Goal: Information Seeking & Learning: Learn about a topic

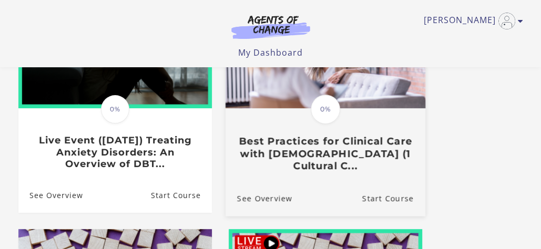
scroll to position [158, 0]
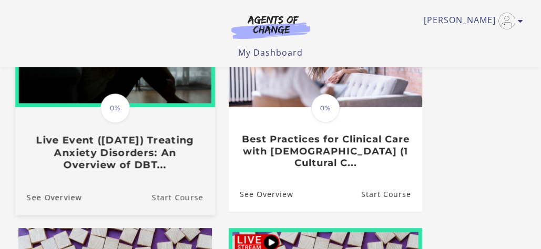
click at [166, 199] on link "Start Course" at bounding box center [182, 196] width 63 height 35
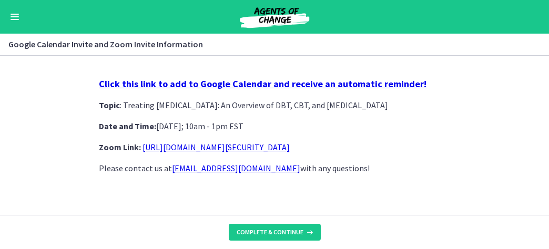
scroll to position [17, 0]
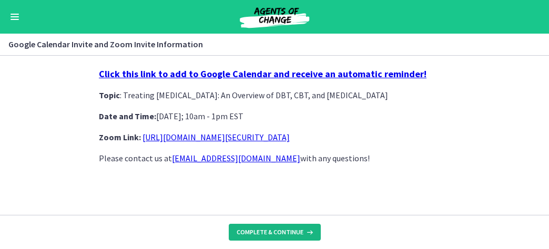
click at [283, 229] on span "Complete & continue" at bounding box center [270, 232] width 67 height 8
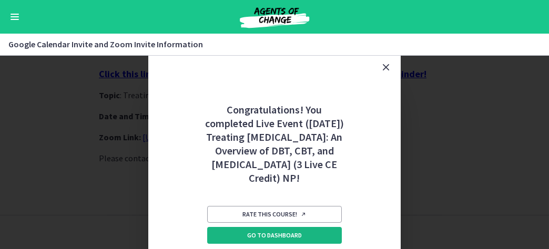
click at [285, 244] on link "Go to Dashboard" at bounding box center [274, 235] width 135 height 17
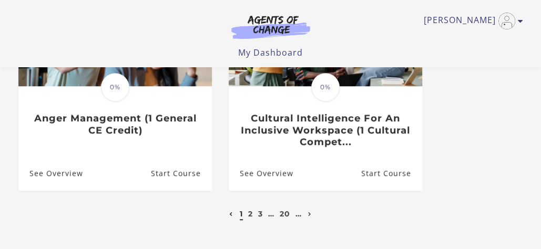
scroll to position [578, 0]
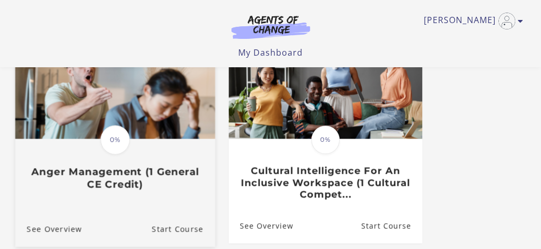
click at [133, 172] on h3 "Anger Management (1 General CE Credit)" at bounding box center [114, 178] width 177 height 24
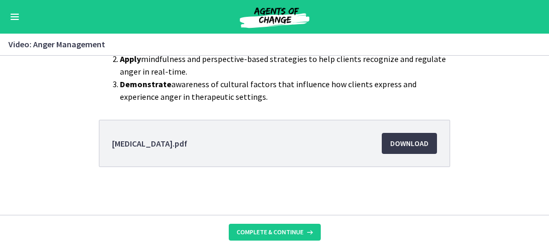
scroll to position [201, 0]
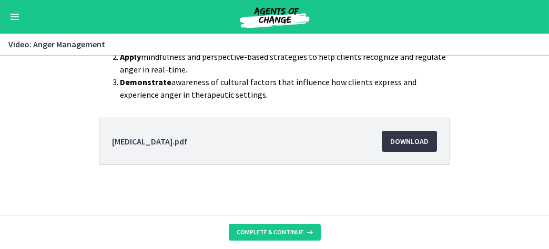
click at [396, 143] on span "Download Opens in a new window" at bounding box center [409, 141] width 38 height 13
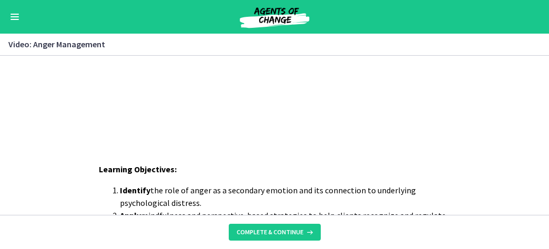
scroll to position [0, 0]
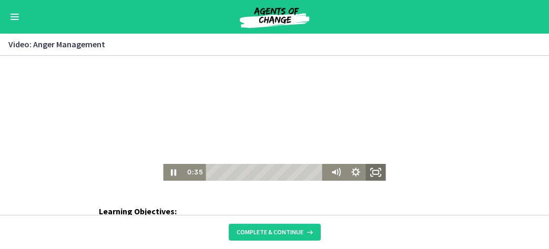
click at [373, 170] on rect "Fullscreen" at bounding box center [376, 172] width 6 height 4
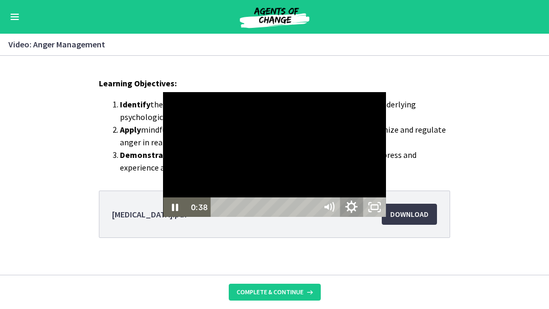
click at [365, 219] on icon "Show settings menu" at bounding box center [351, 207] width 27 height 23
click at [351, 178] on span "Speed" at bounding box center [337, 168] width 28 height 19
click at [386, 120] on label "1.25x" at bounding box center [340, 109] width 92 height 19
click at [357, 212] on icon "Show settings menu" at bounding box center [352, 207] width 11 height 11
click at [380, 178] on span "1.25x" at bounding box center [365, 168] width 28 height 19
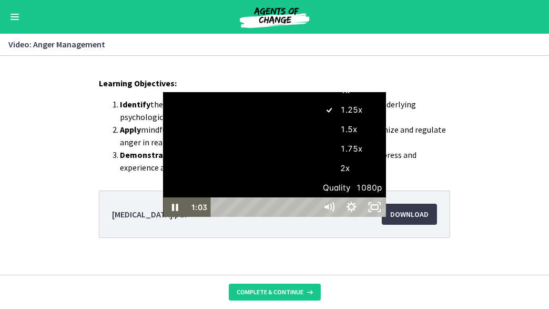
click at [386, 139] on label "1.5x" at bounding box center [351, 129] width 69 height 19
click at [363, 217] on icon "Show settings menu" at bounding box center [351, 206] width 23 height 19
click at [351, 178] on span "Speed" at bounding box center [337, 168] width 28 height 19
click at [386, 159] on label "1.75x" at bounding box center [351, 148] width 69 height 19
click at [351, 178] on span "Speed" at bounding box center [337, 168] width 28 height 19
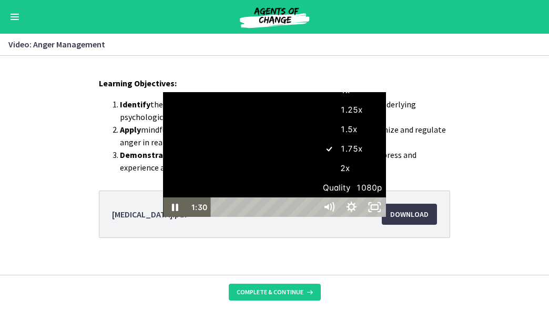
click at [386, 178] on label "2x" at bounding box center [351, 168] width 69 height 19
click at [351, 178] on span "Speed" at bounding box center [337, 168] width 28 height 19
click at [386, 159] on label "1.75x" at bounding box center [351, 148] width 69 height 19
click at [351, 178] on span "Speed" at bounding box center [337, 168] width 28 height 19
click at [386, 139] on label "1.5x" at bounding box center [351, 129] width 69 height 19
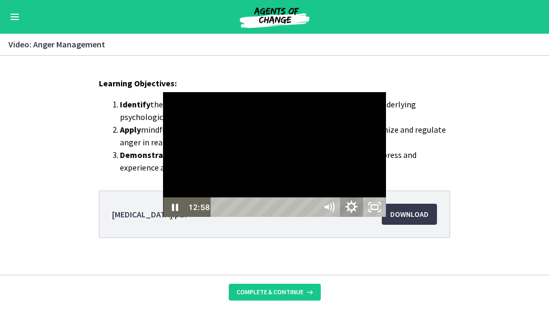
click at [358, 212] on icon "Show settings menu" at bounding box center [352, 206] width 12 height 12
click at [380, 178] on span "1.5x" at bounding box center [365, 168] width 28 height 19
click at [386, 178] on label "2x" at bounding box center [351, 168] width 69 height 19
click at [365, 219] on icon "Show settings menu" at bounding box center [351, 207] width 27 height 23
click at [380, 178] on span "2x" at bounding box center [365, 168] width 28 height 19
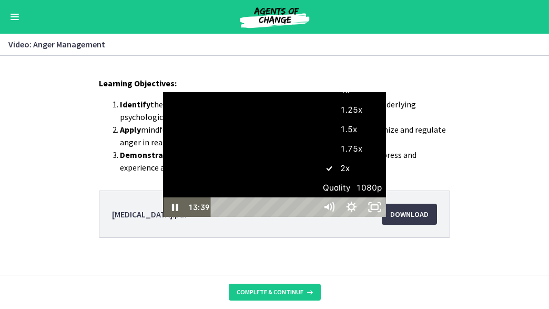
click at [385, 92] on div at bounding box center [274, 154] width 222 height 125
click at [162, 219] on icon "Play Video" at bounding box center [175, 207] width 27 height 23
click at [357, 212] on icon "Show settings menu" at bounding box center [352, 207] width 11 height 11
click at [386, 139] on label "1.5x" at bounding box center [351, 129] width 69 height 19
click at [351, 178] on span "Speed" at bounding box center [337, 168] width 28 height 19
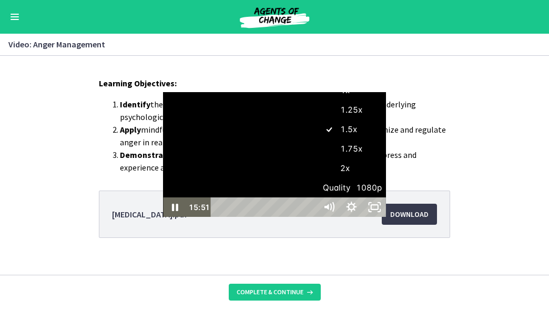
click at [386, 159] on label "1.75x" at bounding box center [351, 148] width 69 height 19
click at [380, 178] on span "1.75x" at bounding box center [365, 168] width 28 height 19
click at [386, 139] on label "1.5x" at bounding box center [351, 129] width 69 height 19
click at [358, 212] on icon "Show settings menu" at bounding box center [352, 206] width 12 height 12
click at [351, 178] on span "Speed" at bounding box center [337, 168] width 28 height 19
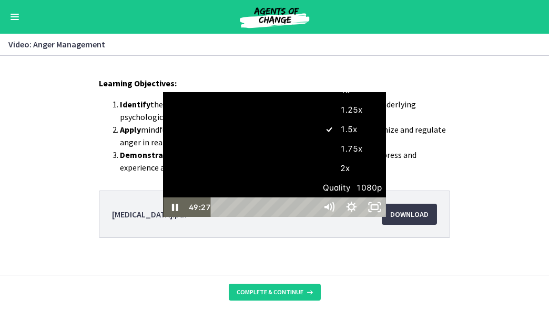
click at [386, 178] on label "2x" at bounding box center [351, 168] width 69 height 19
drag, startPoint x: 383, startPoint y: 298, endPoint x: 407, endPoint y: 297, distance: 23.7
click at [541, 210] on div "Playbar" at bounding box center [544, 207] width 6 height 6
drag, startPoint x: 408, startPoint y: 299, endPoint x: 452, endPoint y: 298, distance: 44.7
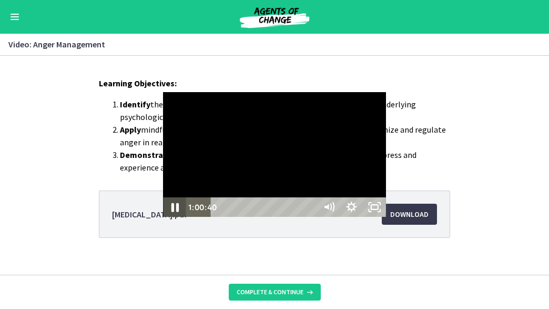
click at [171, 212] on icon "Pause" at bounding box center [174, 207] width 7 height 9
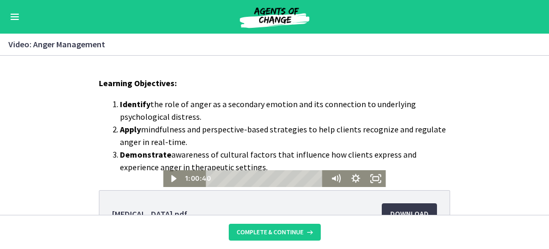
scroll to position [201, 0]
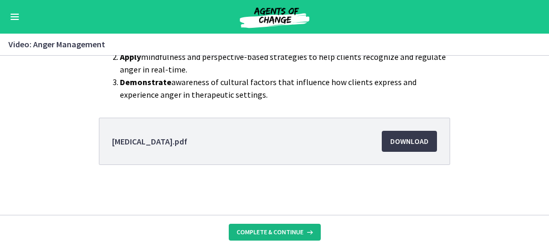
click at [274, 241] on button "Complete & continue" at bounding box center [275, 232] width 92 height 17
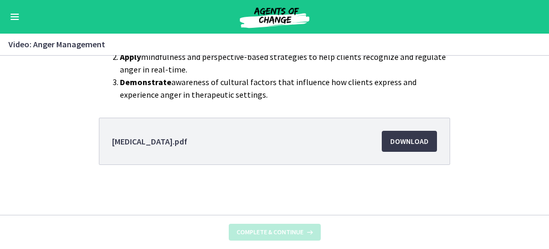
scroll to position [0, 0]
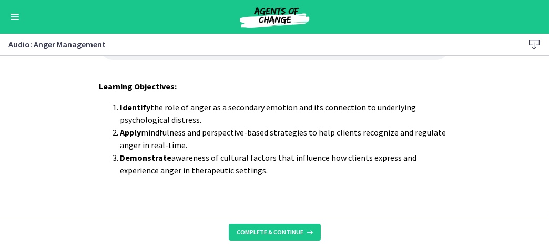
scroll to position [57, 0]
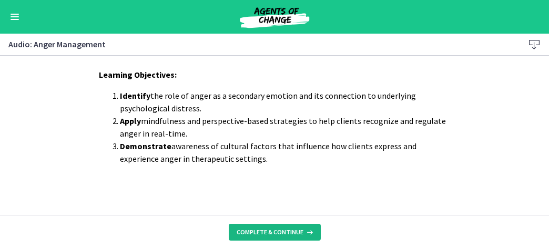
click at [287, 233] on span "Complete & continue" at bounding box center [270, 232] width 67 height 8
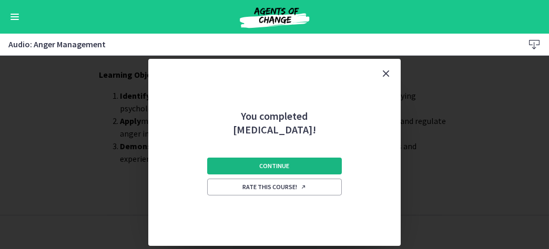
click at [272, 163] on span "Continue" at bounding box center [275, 166] width 30 height 8
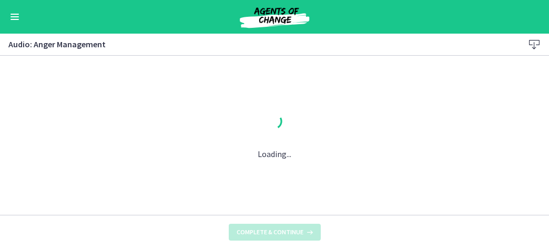
scroll to position [0, 0]
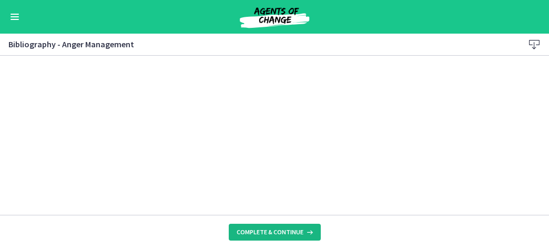
click at [272, 233] on span "Complete & continue" at bounding box center [270, 232] width 67 height 8
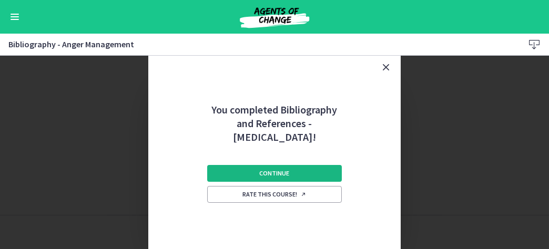
click at [272, 171] on span "Continue" at bounding box center [275, 173] width 30 height 8
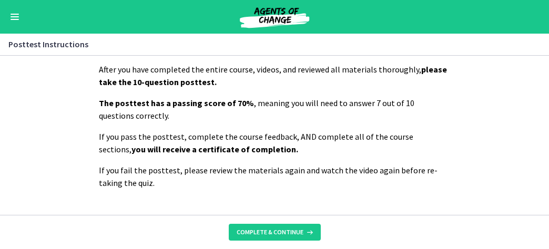
scroll to position [46, 0]
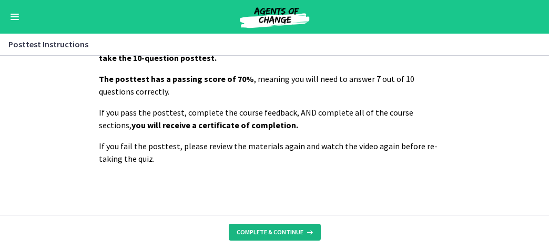
click at [272, 227] on button "Complete & continue" at bounding box center [275, 232] width 92 height 17
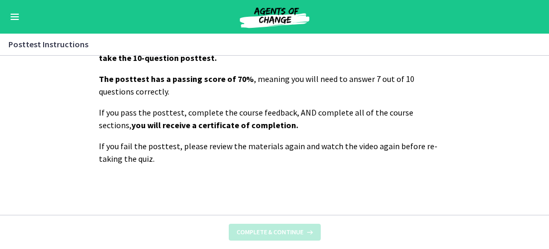
scroll to position [0, 0]
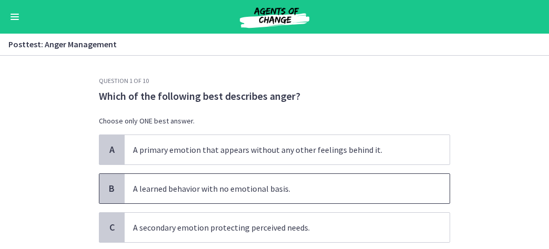
scroll to position [53, 0]
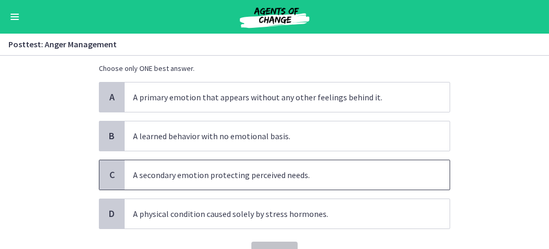
click at [263, 175] on span "A secondary emotion protecting perceived needs." at bounding box center [287, 174] width 325 height 29
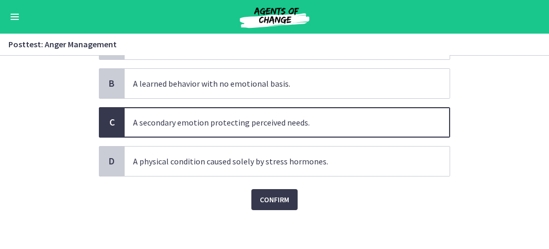
scroll to position [106, 0]
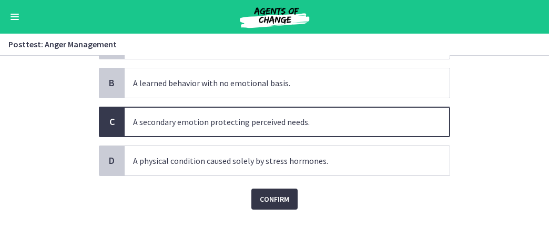
click at [275, 200] on span "Confirm" at bounding box center [274, 199] width 29 height 13
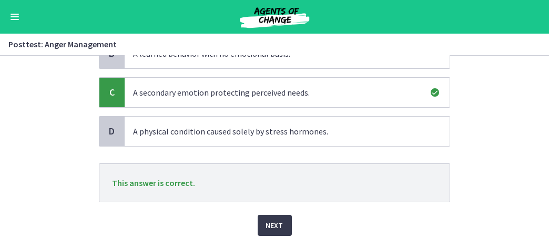
scroll to position [161, 0]
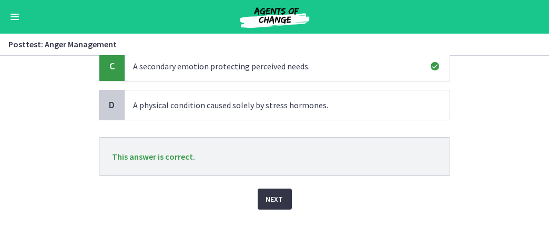
click at [272, 195] on span "Next" at bounding box center [274, 199] width 17 height 13
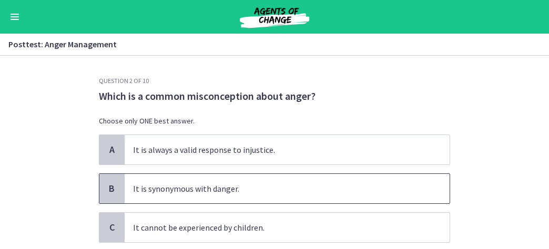
scroll to position [53, 0]
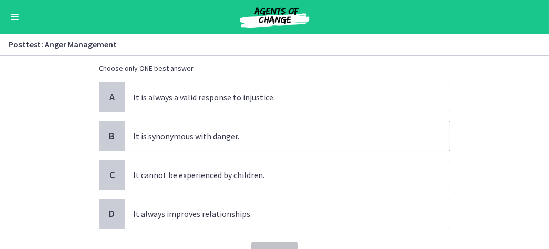
click at [271, 133] on span "It is synonymous with danger." at bounding box center [287, 135] width 325 height 29
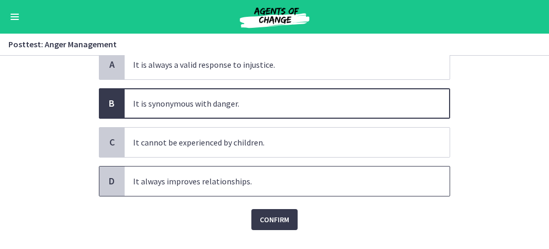
scroll to position [106, 0]
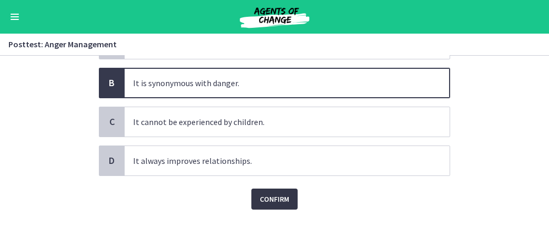
click at [280, 201] on span "Confirm" at bounding box center [274, 199] width 29 height 13
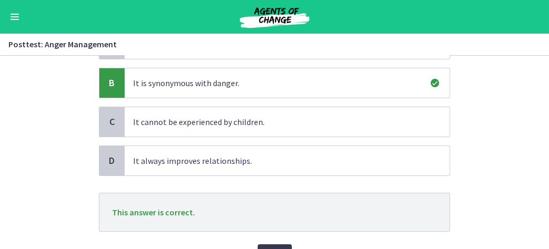
scroll to position [158, 0]
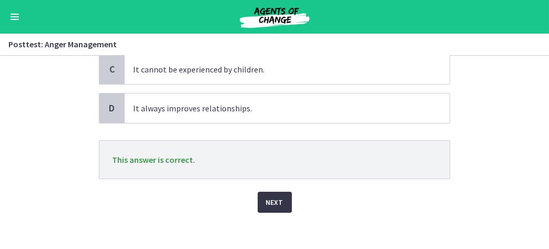
click at [271, 199] on span "Next" at bounding box center [274, 202] width 17 height 13
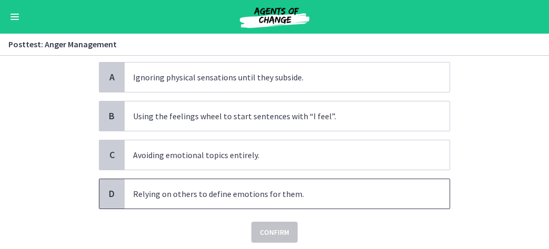
scroll to position [53, 0]
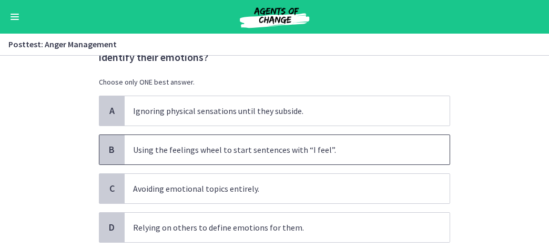
click at [208, 151] on span "Using the feelings wheel to start sentences with “I feel”." at bounding box center [287, 149] width 325 height 29
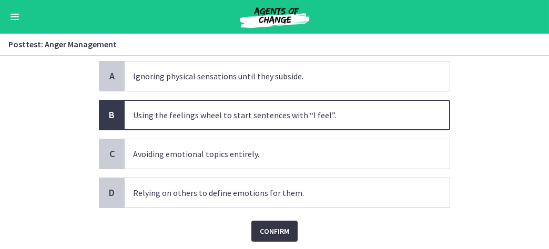
scroll to position [105, 0]
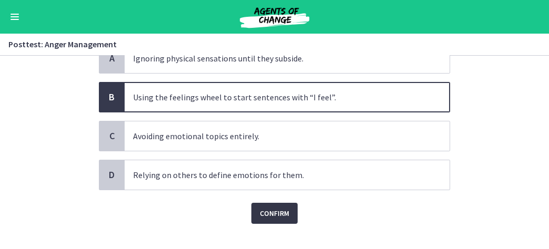
click at [280, 215] on span "Confirm" at bounding box center [274, 213] width 29 height 13
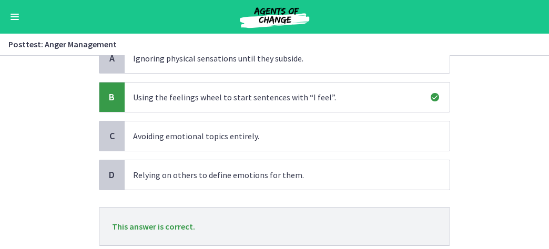
scroll to position [175, 0]
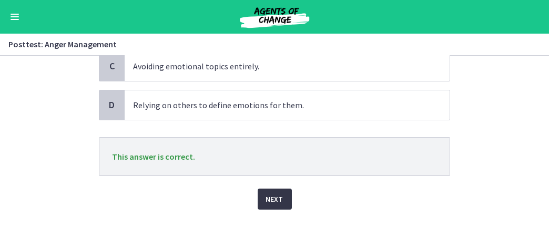
click at [271, 196] on span "Next" at bounding box center [274, 199] width 17 height 13
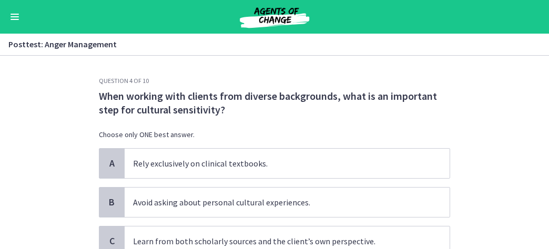
scroll to position [53, 0]
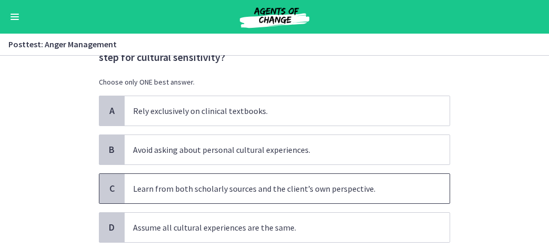
click at [247, 184] on span "Learn from both scholarly sources and the client’s own perspective." at bounding box center [287, 188] width 325 height 29
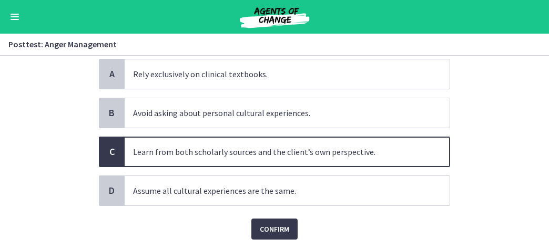
scroll to position [119, 0]
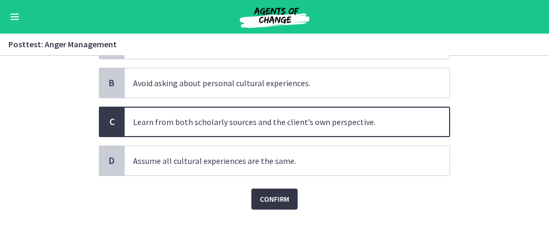
click at [272, 198] on span "Confirm" at bounding box center [274, 199] width 29 height 13
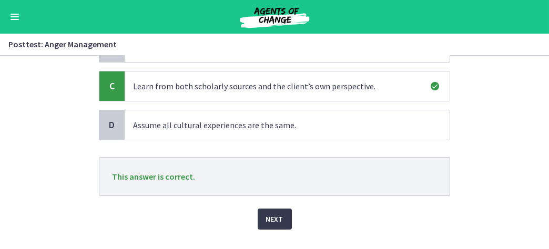
scroll to position [175, 0]
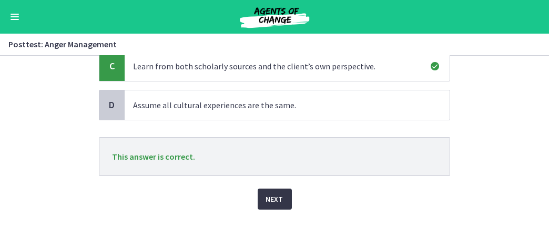
click at [267, 193] on span "Next" at bounding box center [274, 199] width 17 height 13
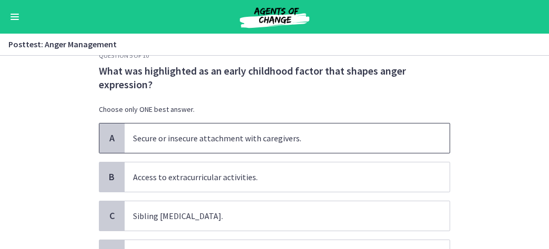
scroll to position [0, 0]
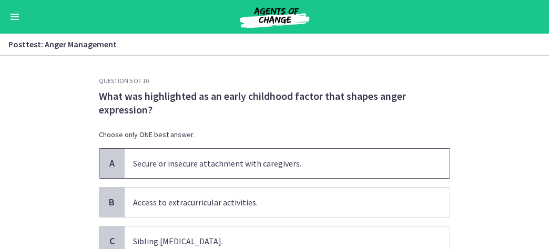
click at [214, 164] on span "Secure or insecure attachment with caregivers." at bounding box center [287, 163] width 325 height 29
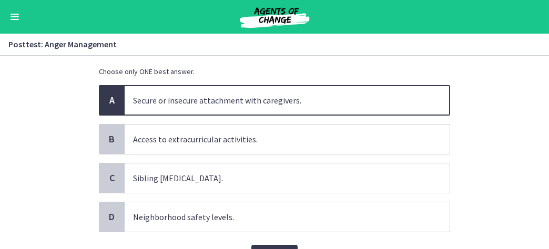
scroll to position [119, 0]
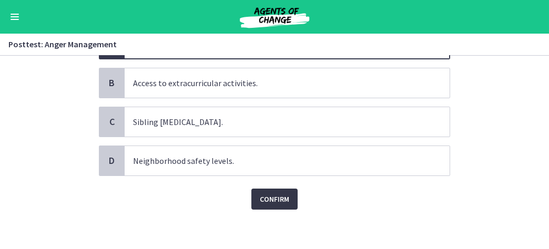
click at [265, 199] on span "Confirm" at bounding box center [274, 199] width 29 height 13
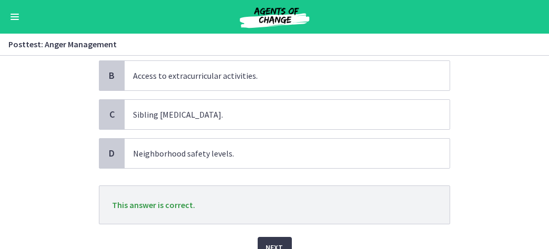
scroll to position [175, 0]
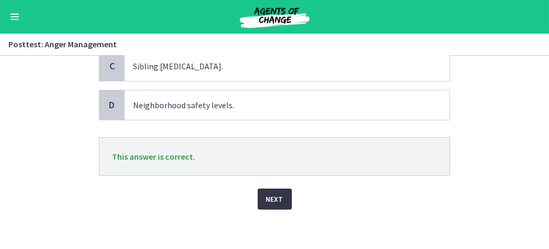
click at [267, 197] on span "Next" at bounding box center [274, 199] width 17 height 13
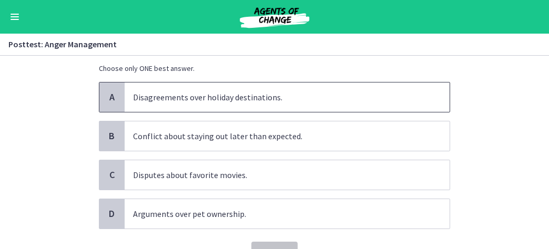
scroll to position [0, 0]
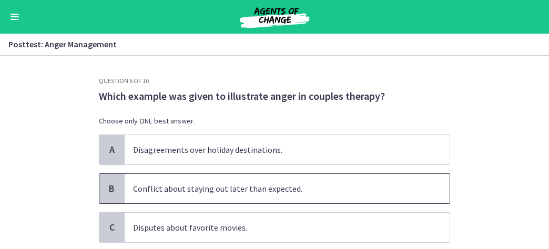
click at [223, 185] on span "Conflict about staying out later than expected." at bounding box center [287, 188] width 325 height 29
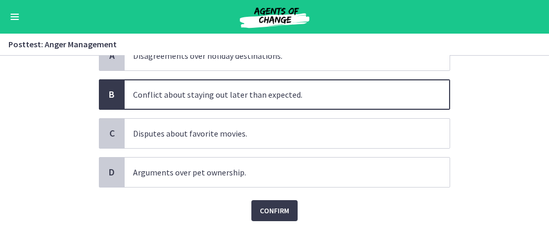
scroll to position [105, 0]
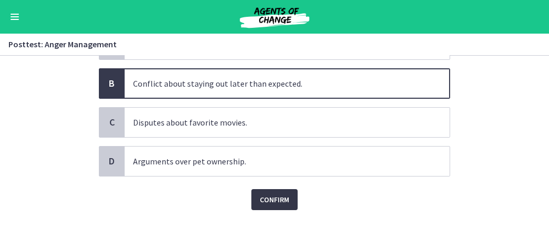
click at [266, 200] on span "Confirm" at bounding box center [274, 200] width 29 height 13
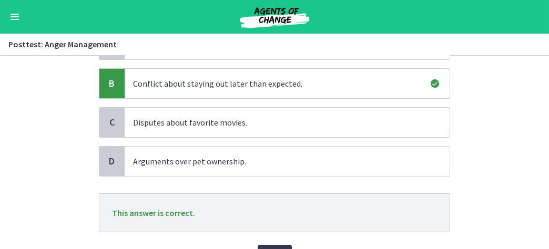
scroll to position [158, 0]
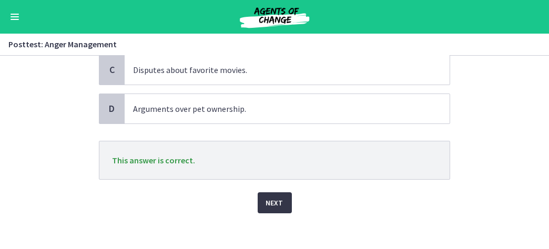
click at [267, 203] on span "Next" at bounding box center [274, 203] width 17 height 13
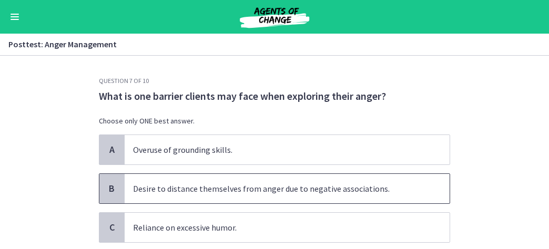
scroll to position [53, 0]
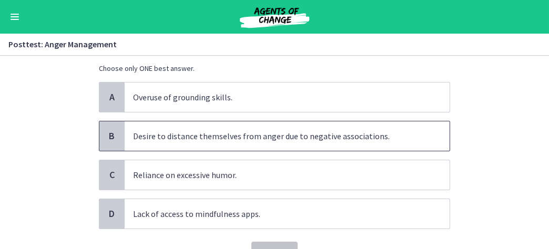
click at [238, 127] on span "Desire to distance themselves from anger due to negative associations." at bounding box center [287, 135] width 325 height 29
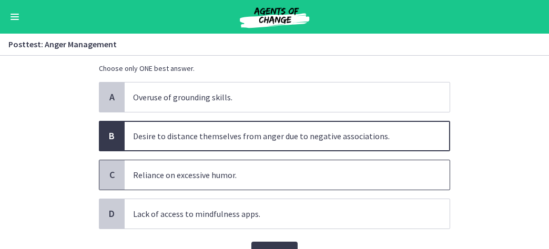
scroll to position [105, 0]
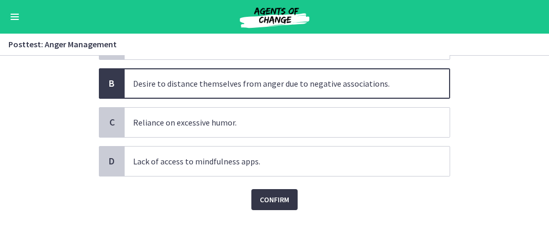
click at [274, 202] on span "Confirm" at bounding box center [274, 200] width 29 height 13
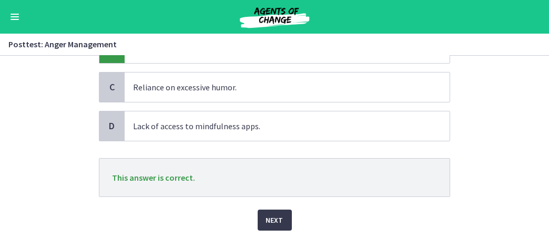
scroll to position [161, 0]
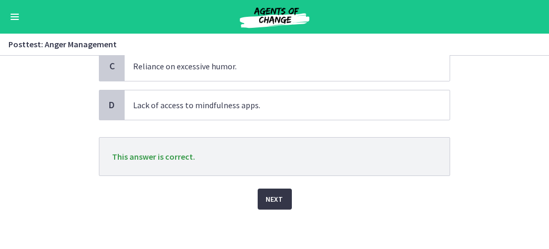
click at [273, 201] on span "Next" at bounding box center [274, 199] width 17 height 13
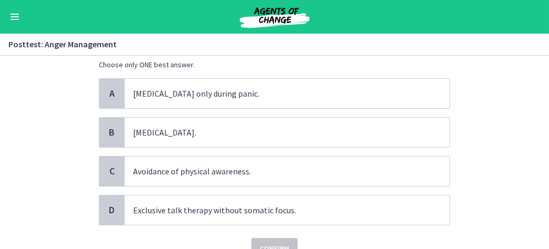
scroll to position [53, 0]
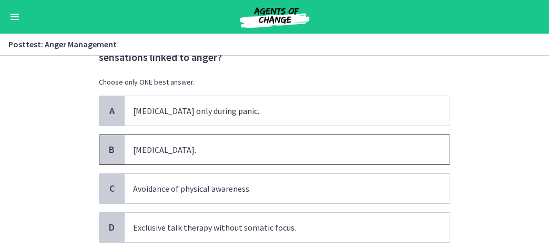
click at [222, 146] on span "Progressive muscle relaxation." at bounding box center [287, 149] width 325 height 29
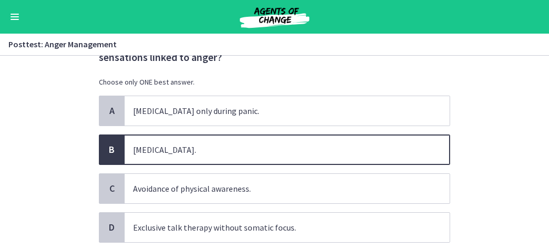
scroll to position [105, 0]
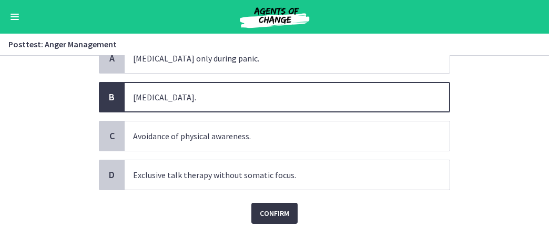
click at [270, 207] on span "Confirm" at bounding box center [274, 213] width 29 height 13
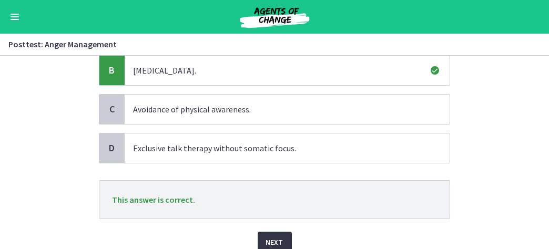
scroll to position [158, 0]
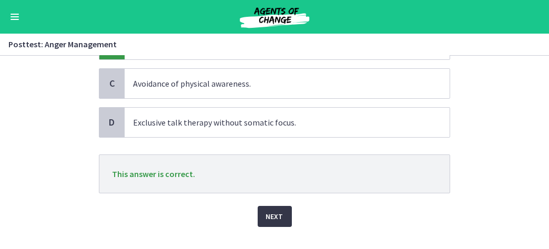
click at [269, 210] on span "Next" at bounding box center [274, 216] width 17 height 13
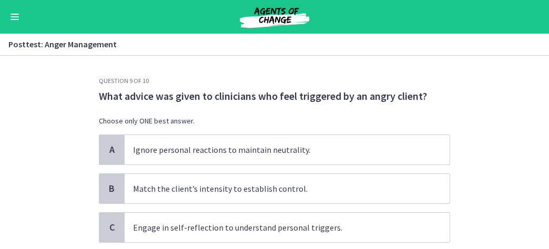
scroll to position [53, 0]
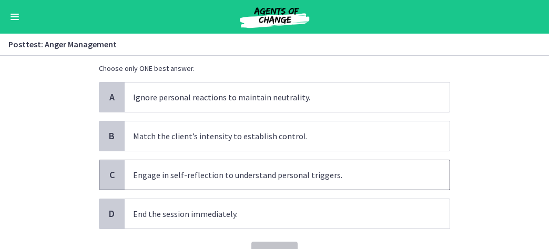
click at [259, 176] on span "Engage in self-reflection to understand personal triggers." at bounding box center [287, 174] width 325 height 29
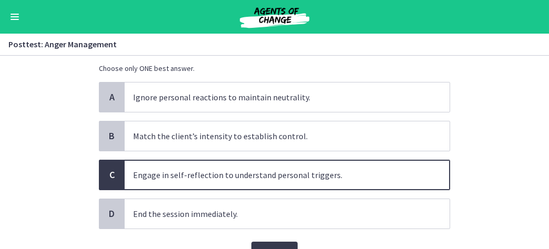
scroll to position [105, 0]
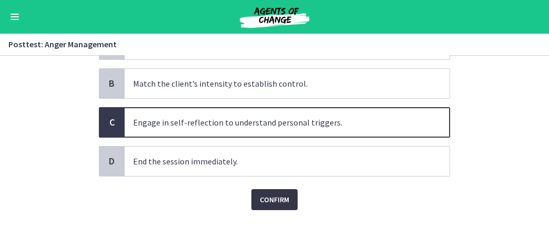
click at [260, 201] on span "Confirm" at bounding box center [274, 200] width 29 height 13
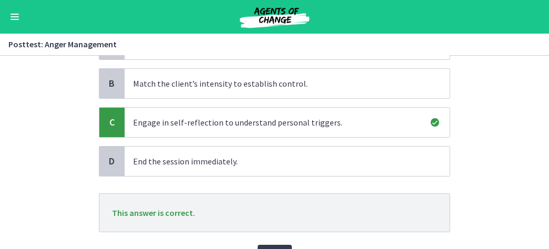
scroll to position [158, 0]
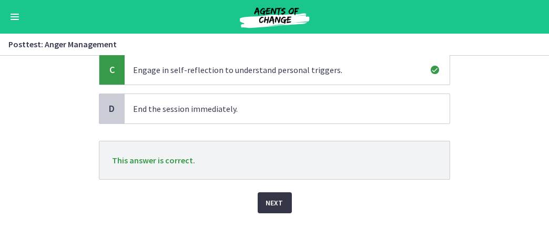
click at [268, 200] on span "Next" at bounding box center [274, 203] width 17 height 13
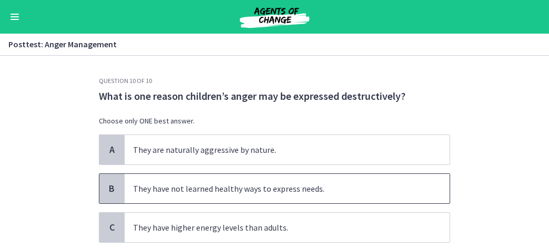
scroll to position [53, 0]
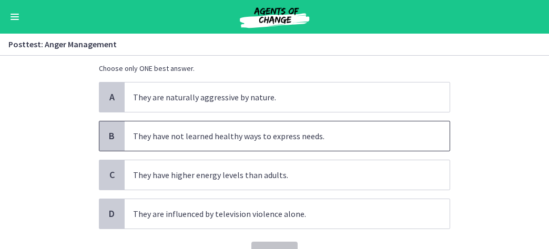
click at [251, 143] on span "They have not learned healthy ways to express needs." at bounding box center [287, 135] width 325 height 29
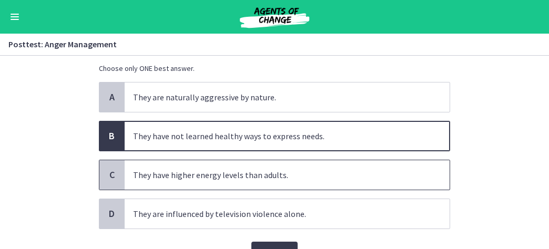
scroll to position [105, 0]
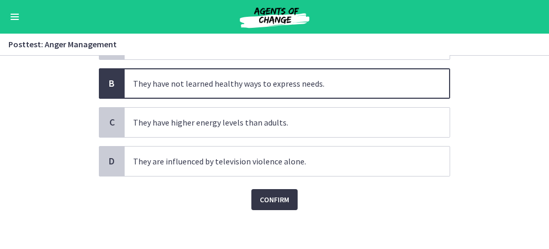
click at [265, 195] on span "Confirm" at bounding box center [274, 200] width 29 height 13
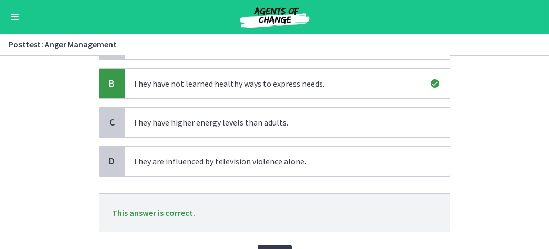
scroll to position [158, 0]
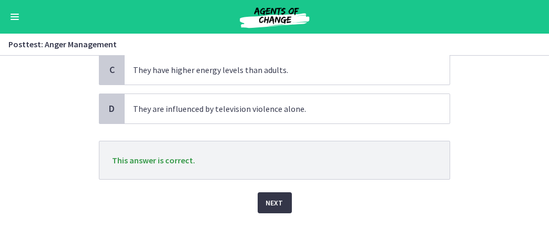
click at [271, 202] on span "Next" at bounding box center [274, 203] width 17 height 13
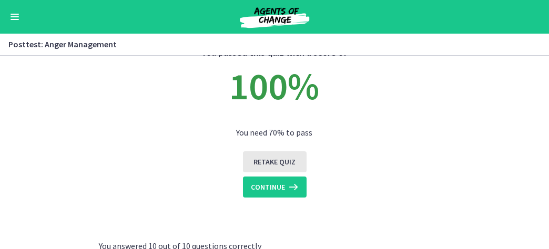
scroll to position [105, 0]
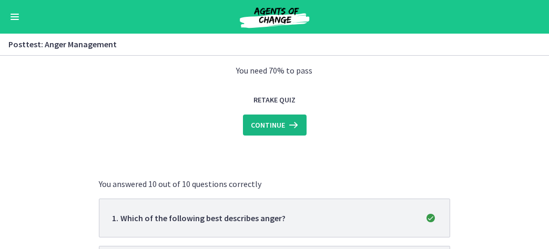
click at [275, 127] on span "Continue" at bounding box center [268, 125] width 34 height 13
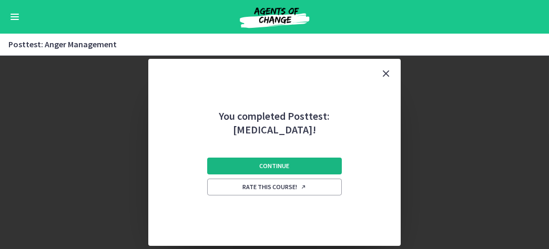
click at [267, 167] on span "Continue" at bounding box center [275, 166] width 30 height 8
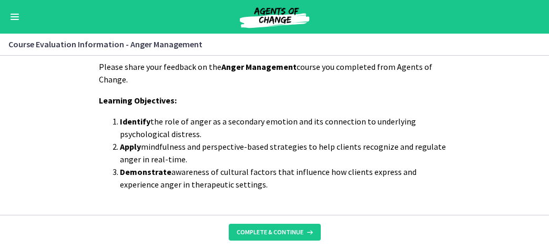
scroll to position [50, 0]
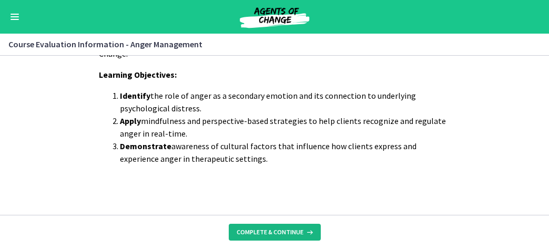
click at [271, 229] on span "Complete & continue" at bounding box center [270, 232] width 67 height 8
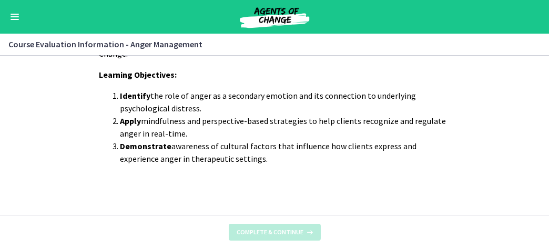
scroll to position [0, 0]
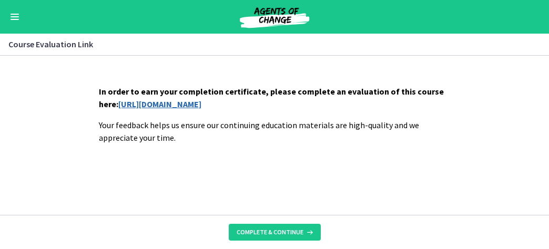
click at [170, 104] on link "https://forms.gle/5hHgNtdpJpjWiQmRA" at bounding box center [159, 104] width 83 height 11
click at [14, 12] on button "Enable menu" at bounding box center [14, 17] width 13 height 13
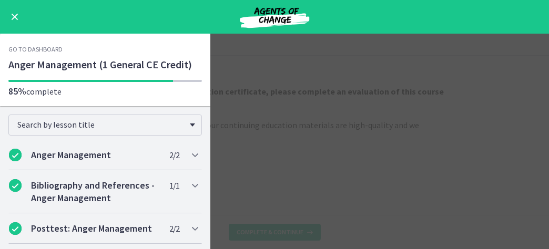
click at [12, 13] on button "Enable menu" at bounding box center [14, 17] width 13 height 13
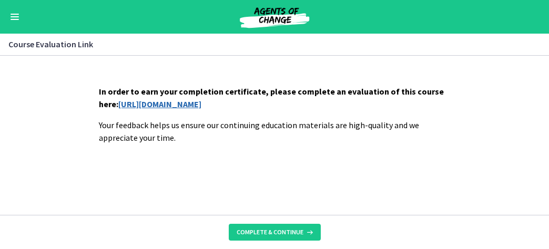
click at [278, 15] on img at bounding box center [274, 16] width 126 height 25
click at [17, 16] on span "Enable menu" at bounding box center [15, 16] width 8 height 1
click at [17, 14] on span "Enable menu" at bounding box center [15, 14] width 8 height 1
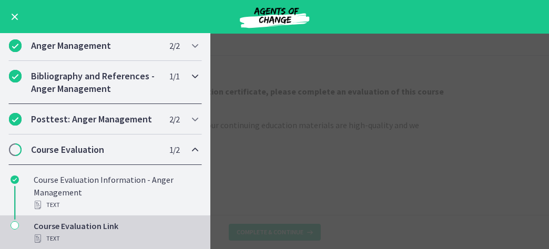
scroll to position [111, 0]
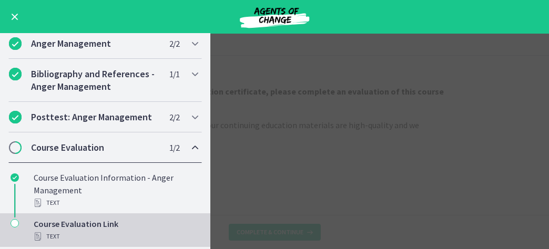
click at [113, 220] on div "Course Evaluation Link Text" at bounding box center [116, 230] width 164 height 25
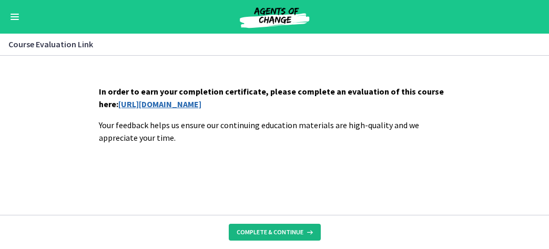
click at [279, 230] on span "Complete & continue" at bounding box center [270, 232] width 67 height 8
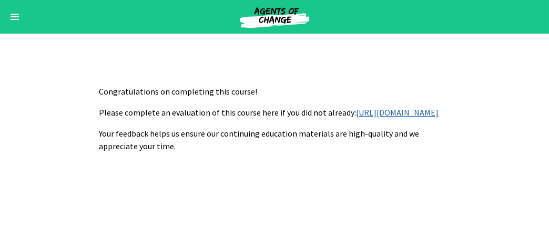
scroll to position [168, 0]
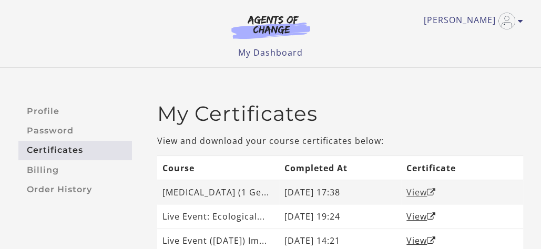
click at [415, 198] on link "View" at bounding box center [421, 193] width 29 height 12
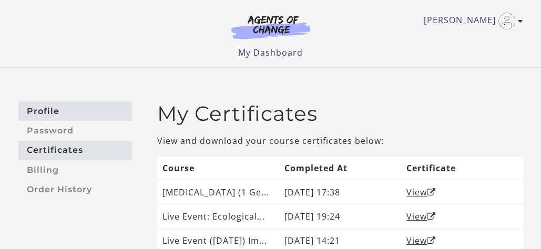
drag, startPoint x: 40, startPoint y: 115, endPoint x: 48, endPoint y: 113, distance: 8.2
click at [40, 115] on link "Profile" at bounding box center [75, 110] width 114 height 19
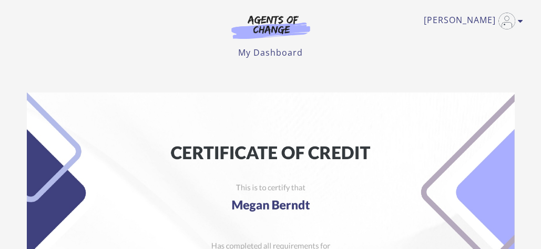
drag, startPoint x: 164, startPoint y: 95, endPoint x: 169, endPoint y: 89, distance: 7.8
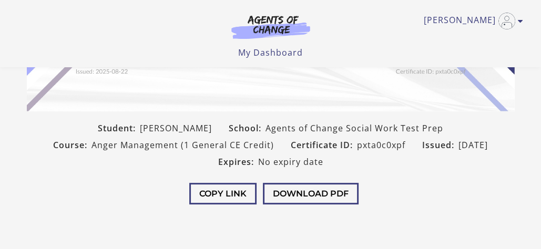
scroll to position [263, 0]
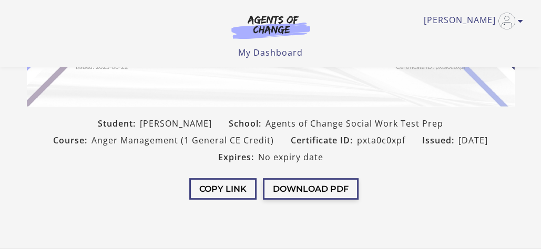
click at [310, 185] on button "Download PDF" at bounding box center [311, 189] width 96 height 22
